Goal: Navigation & Orientation: Go to known website

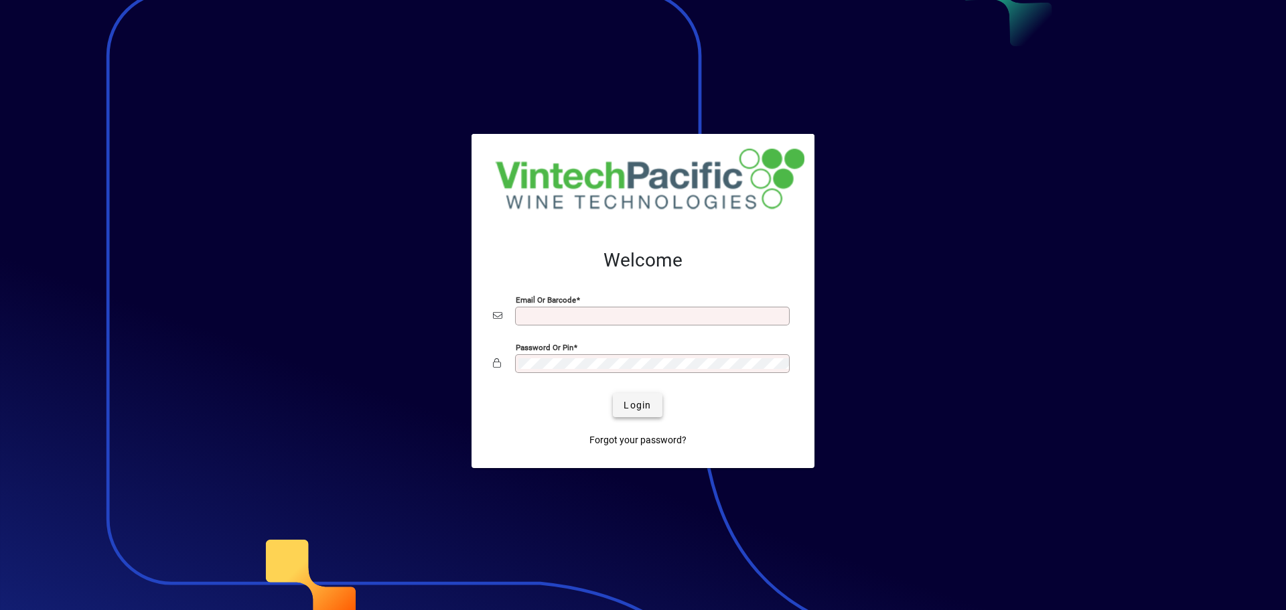
type input "**********"
click at [634, 395] on span "submit" at bounding box center [637, 405] width 49 height 32
